Goal: Find specific page/section: Find specific page/section

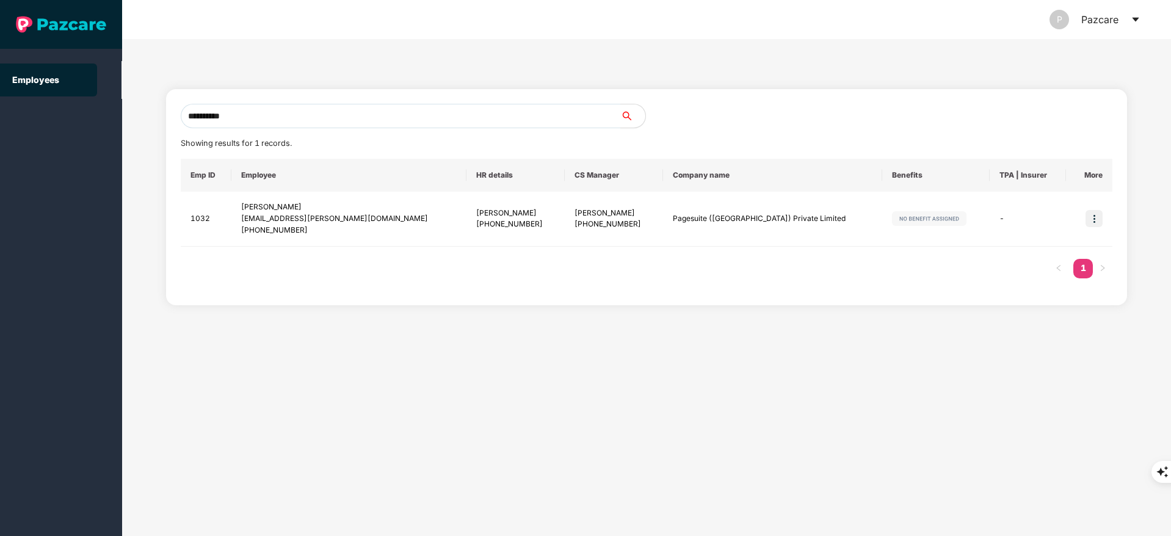
type input "**********"
click at [1095, 218] on img at bounding box center [1094, 218] width 17 height 17
click at [1012, 256] on li "Switch to user interface" at bounding box center [1034, 250] width 135 height 26
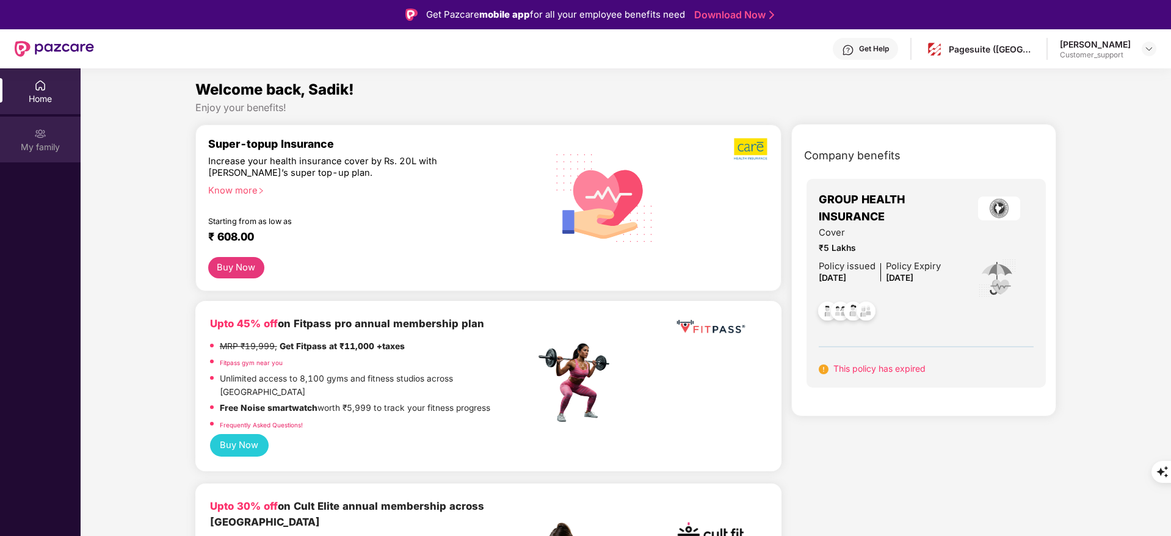
click at [16, 126] on div "My family" at bounding box center [40, 140] width 81 height 46
